Goal: Transaction & Acquisition: Obtain resource

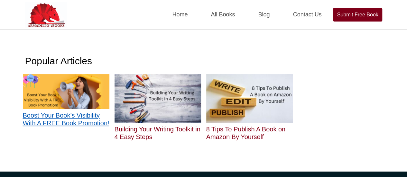
click at [72, 116] on h2 "Boost Your Book’s Visibility With A FREE Book Promotion!" at bounding box center [66, 119] width 87 height 15
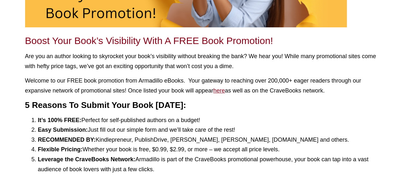
scroll to position [159, 0]
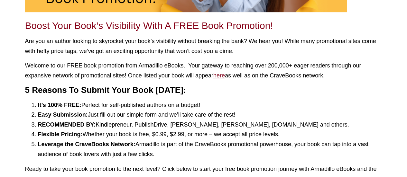
click at [219, 73] on u "here" at bounding box center [219, 75] width 12 height 6
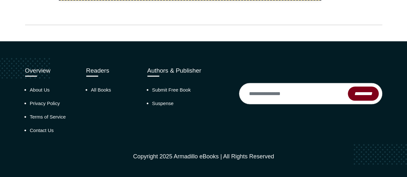
scroll to position [623, 0]
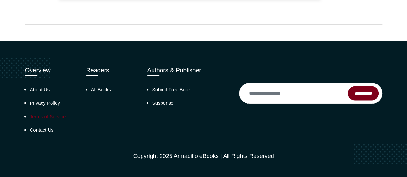
click at [53, 115] on link "Terms of Service" at bounding box center [48, 116] width 36 height 5
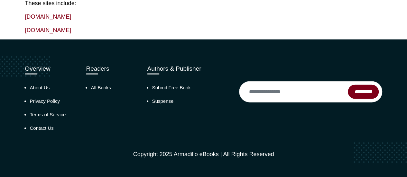
scroll to position [738, 0]
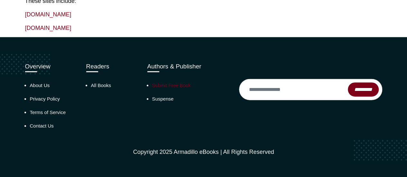
click at [181, 84] on link "Submit Free Book" at bounding box center [171, 85] width 39 height 5
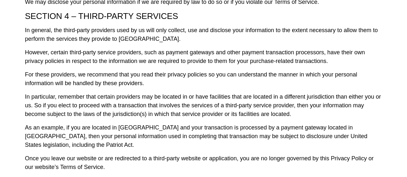
scroll to position [0, 0]
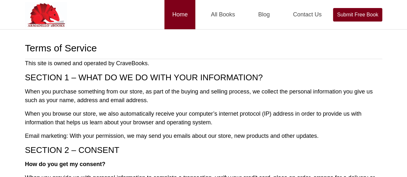
click at [181, 17] on link "Home" at bounding box center [179, 14] width 31 height 29
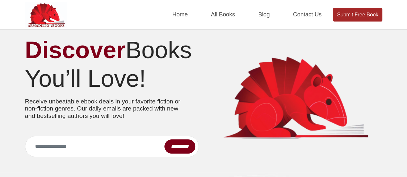
click at [359, 14] on link "Submit Free Book" at bounding box center [357, 15] width 49 height 14
